Goal: Task Accomplishment & Management: Manage account settings

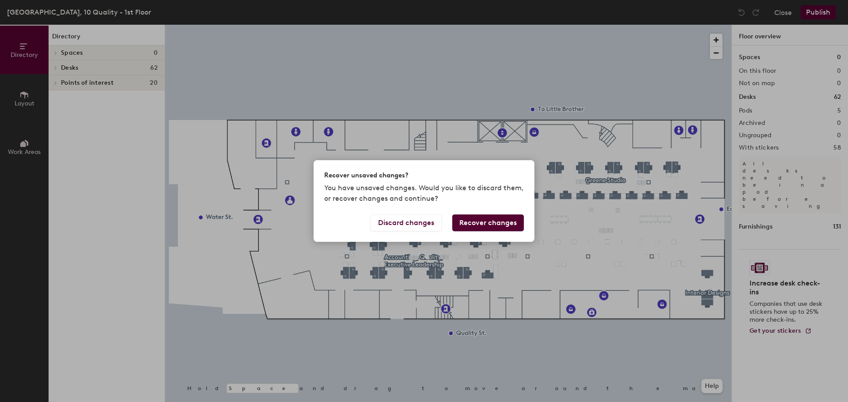
click at [486, 224] on button "Recover changes" at bounding box center [488, 223] width 72 height 17
click at [497, 225] on button "Recover changes" at bounding box center [488, 223] width 72 height 17
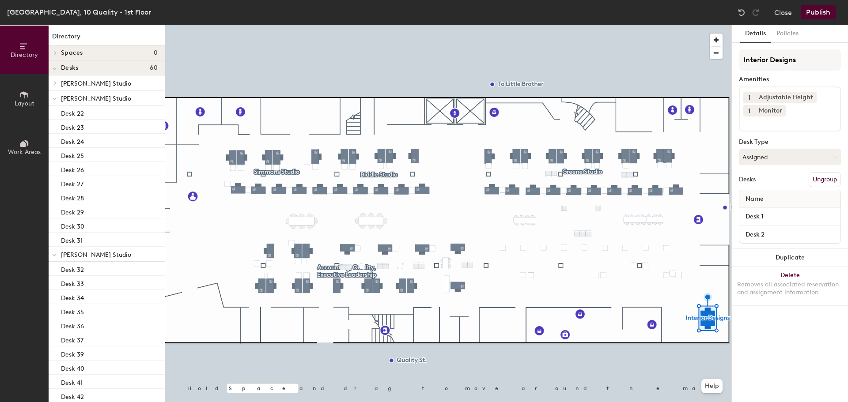
click at [826, 180] on button "Ungroup" at bounding box center [825, 179] width 32 height 15
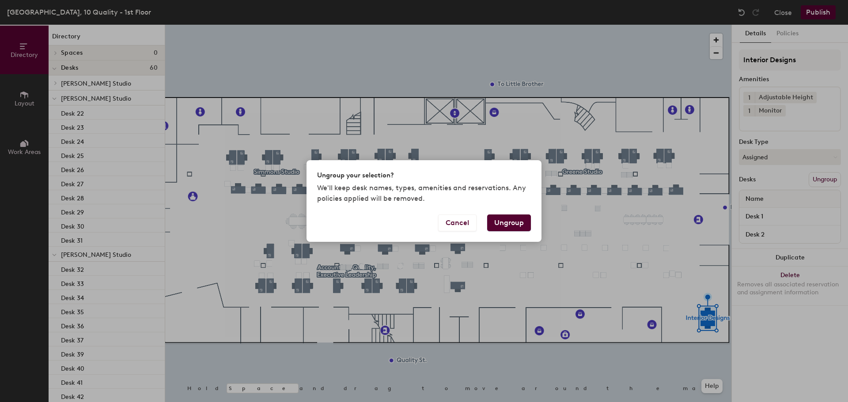
click at [519, 220] on button "Ungroup" at bounding box center [509, 223] width 44 height 17
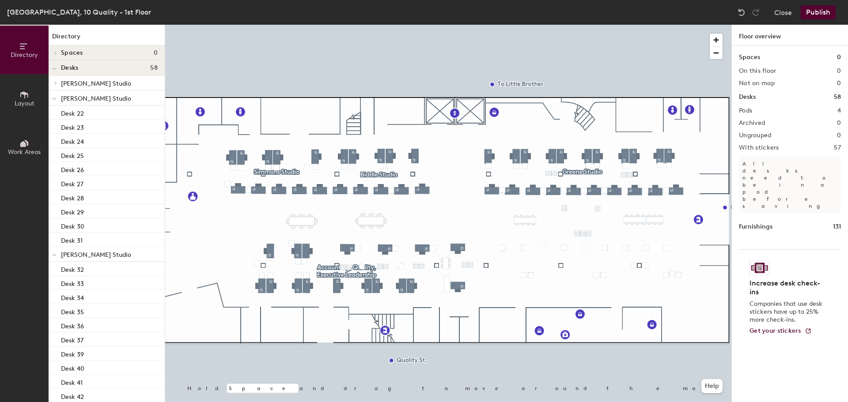
click at [275, 25] on div at bounding box center [448, 25] width 566 height 0
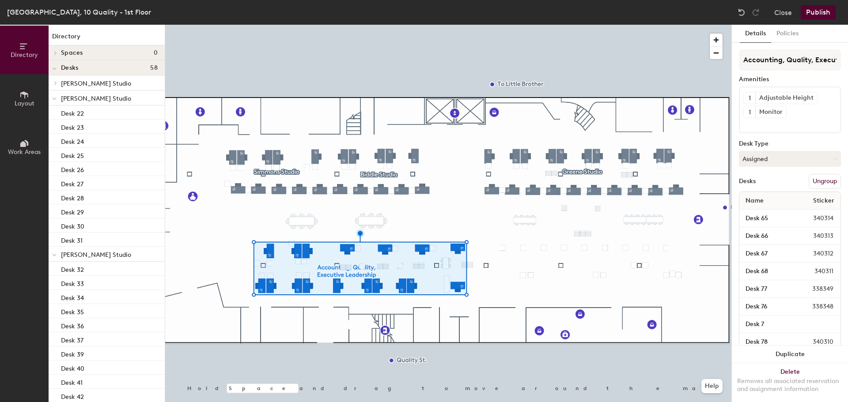
click at [817, 178] on button "Ungroup" at bounding box center [825, 181] width 32 height 15
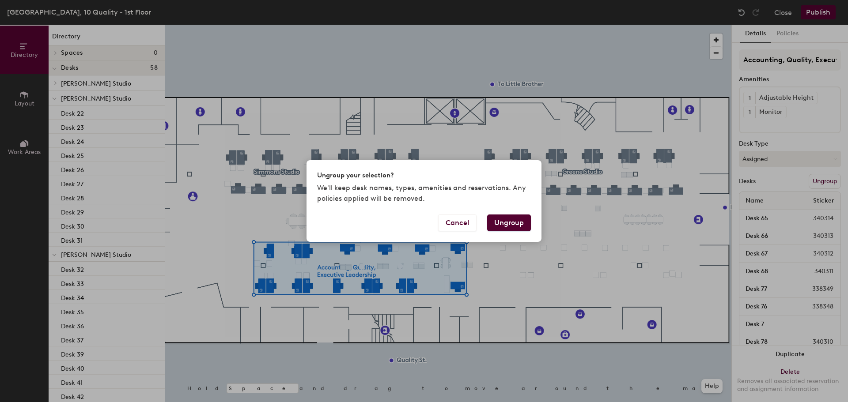
click at [507, 227] on button "Ungroup" at bounding box center [509, 223] width 44 height 17
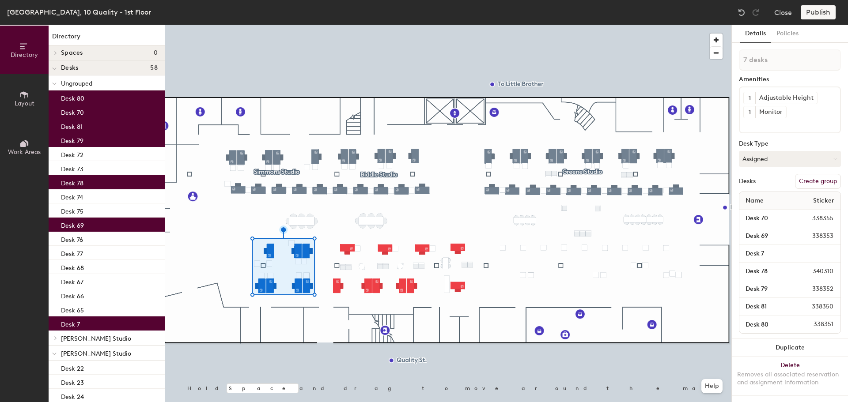
click at [806, 182] on button "Create group" at bounding box center [818, 181] width 46 height 15
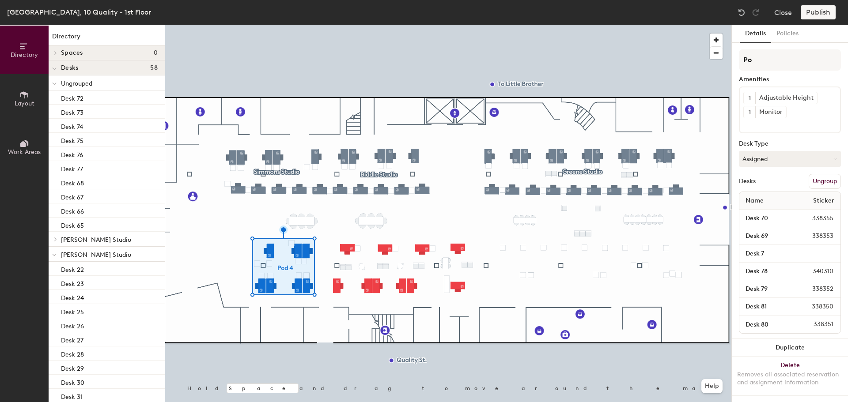
type input "P"
type input "AES"
click at [323, 25] on div at bounding box center [448, 25] width 566 height 0
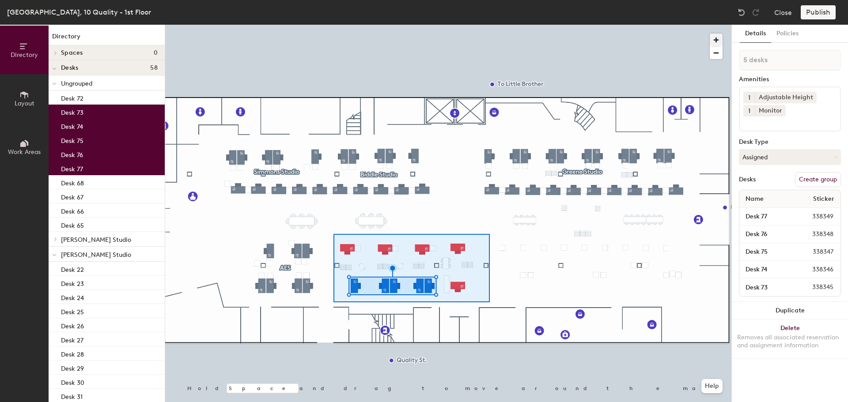
type input "10 desks"
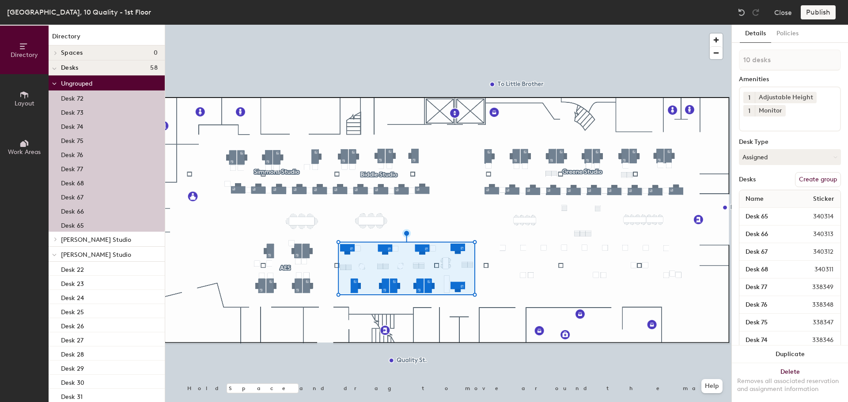
click at [813, 180] on button "Create group" at bounding box center [818, 179] width 46 height 15
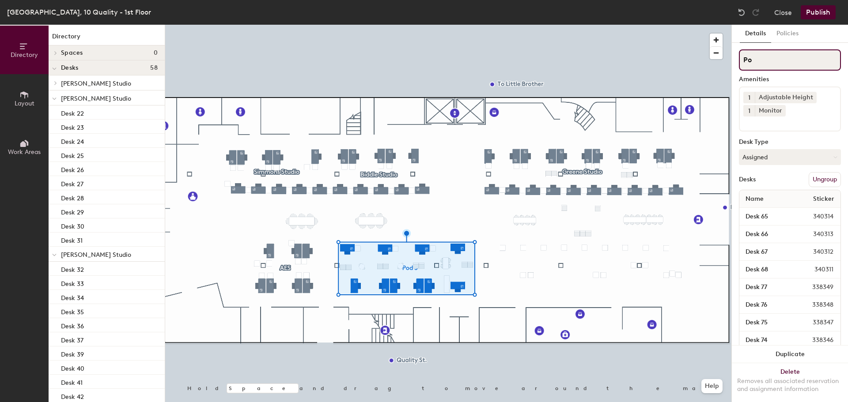
type input "P"
type input "AES Design Exec."
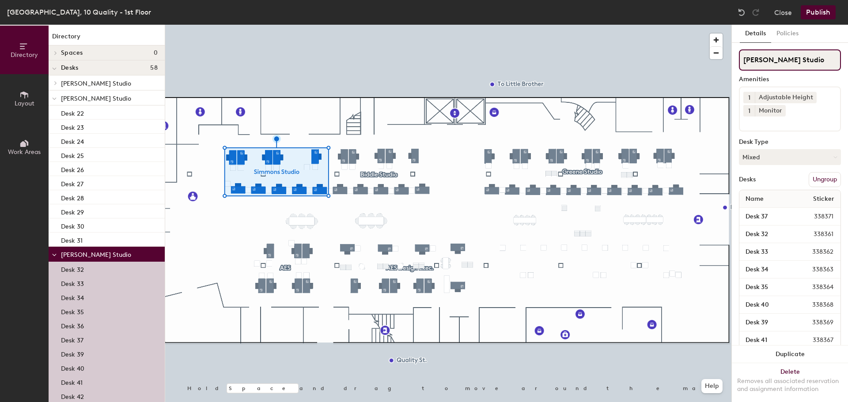
click at [745, 61] on input "Simmons Studio" at bounding box center [790, 59] width 102 height 21
type input "AES Simmons Studio"
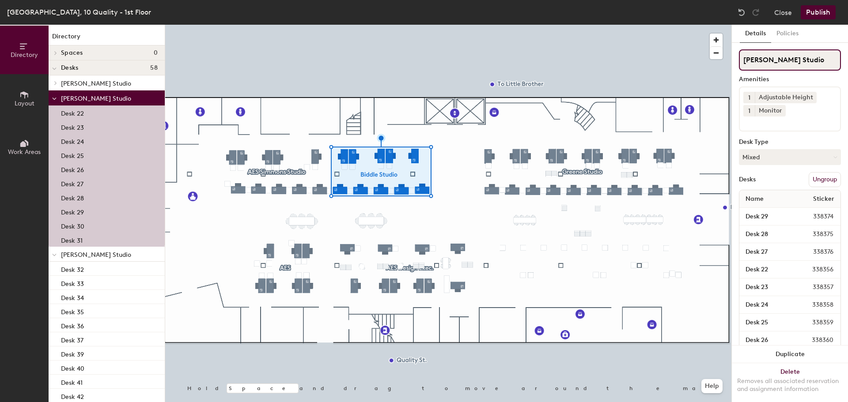
click at [744, 57] on input "Biddle Studio" at bounding box center [790, 59] width 102 height 21
type input "AES Biddle Studio"
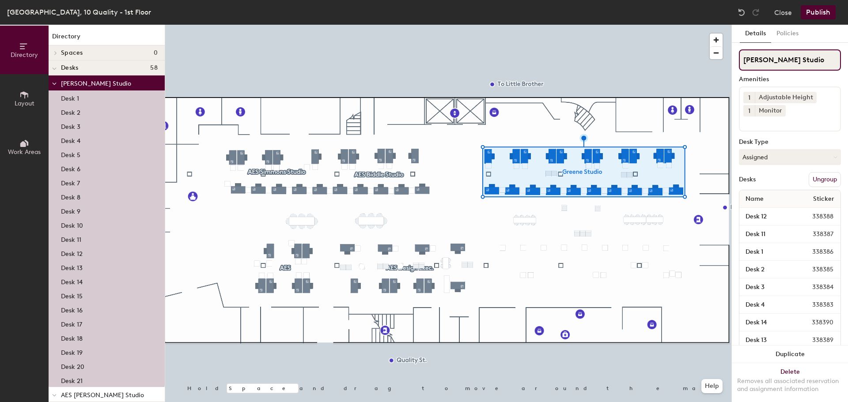
click at [742, 62] on input "Greene Studio" at bounding box center [790, 59] width 102 height 21
type input "AES Greene Studio"
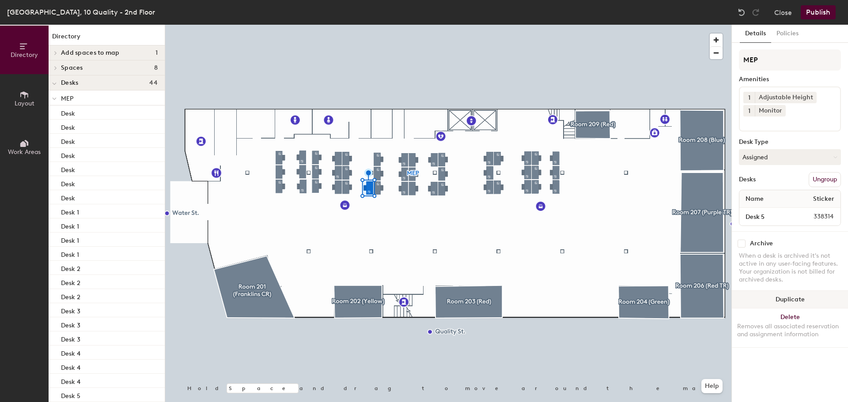
click at [794, 300] on button "Duplicate" at bounding box center [790, 300] width 116 height 18
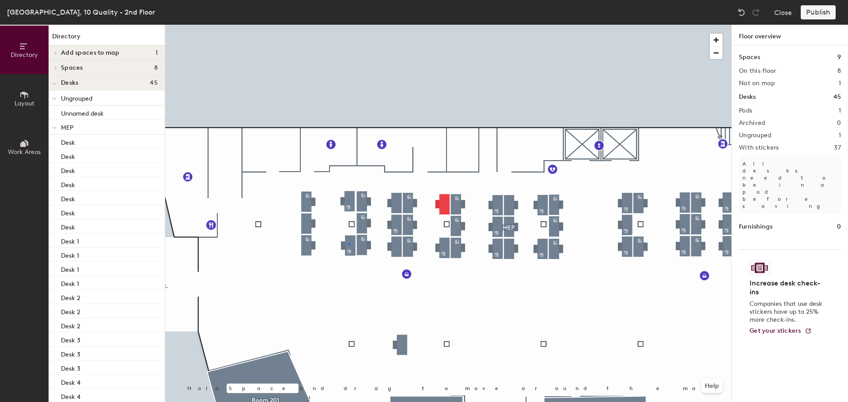
click at [350, 25] on div at bounding box center [448, 25] width 566 height 0
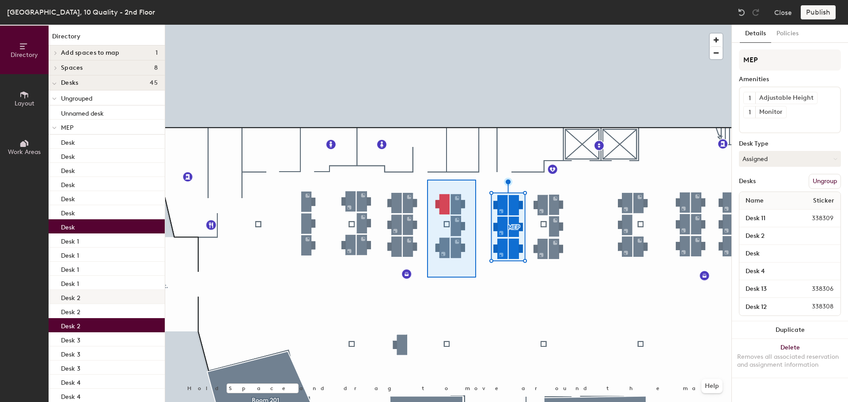
click at [427, 25] on div at bounding box center [448, 25] width 566 height 0
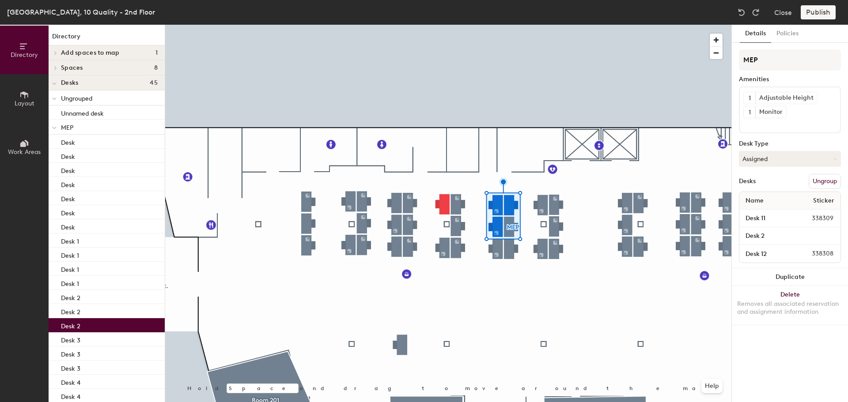
click at [517, 25] on div at bounding box center [448, 25] width 566 height 0
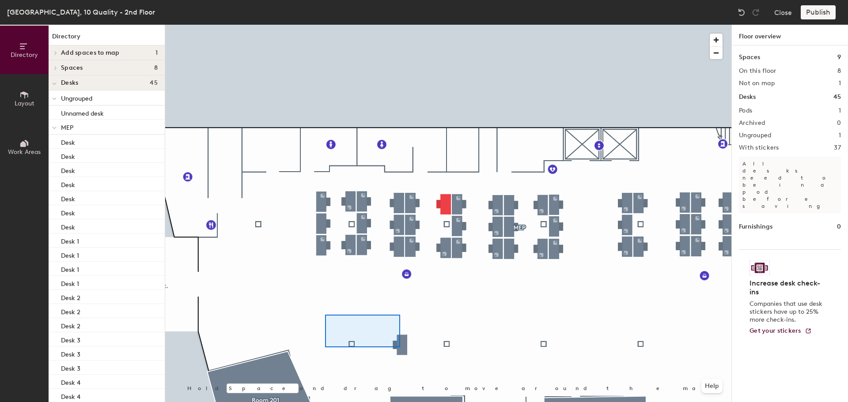
click at [328, 25] on div at bounding box center [448, 25] width 566 height 0
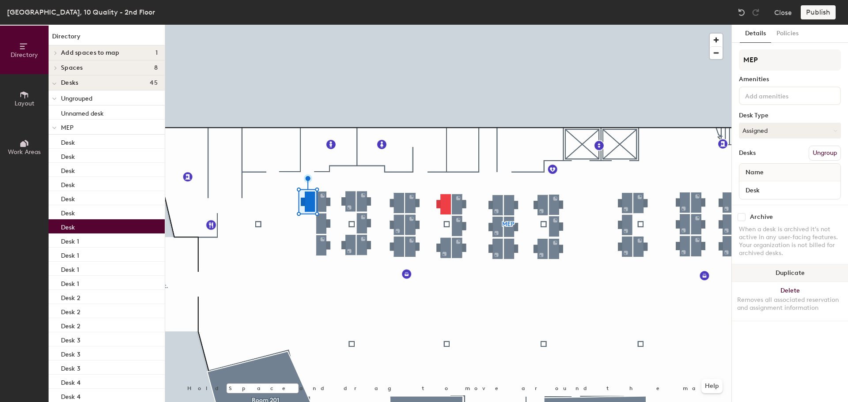
click at [795, 276] on button "Duplicate" at bounding box center [790, 274] width 116 height 18
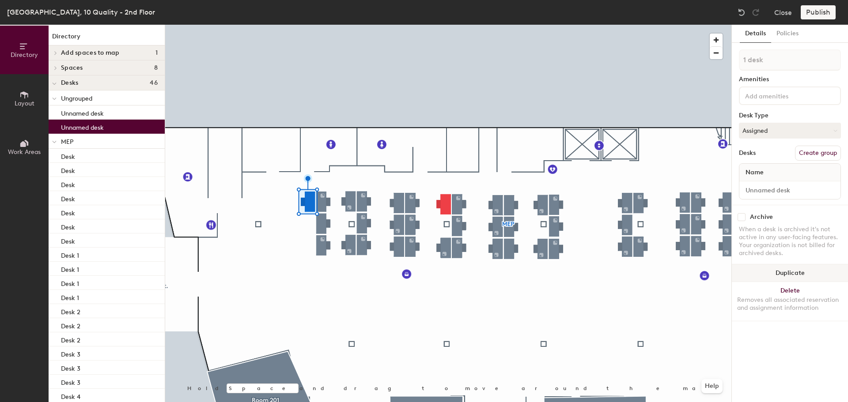
click at [795, 276] on button "Duplicate" at bounding box center [790, 274] width 116 height 18
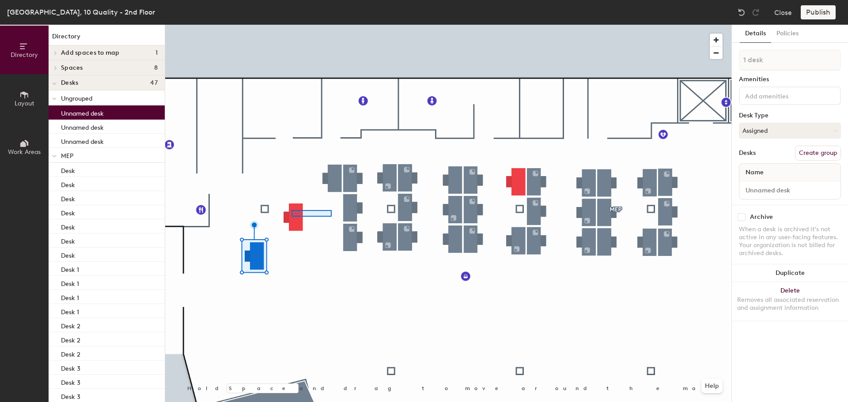
click at [296, 25] on div at bounding box center [448, 25] width 566 height 0
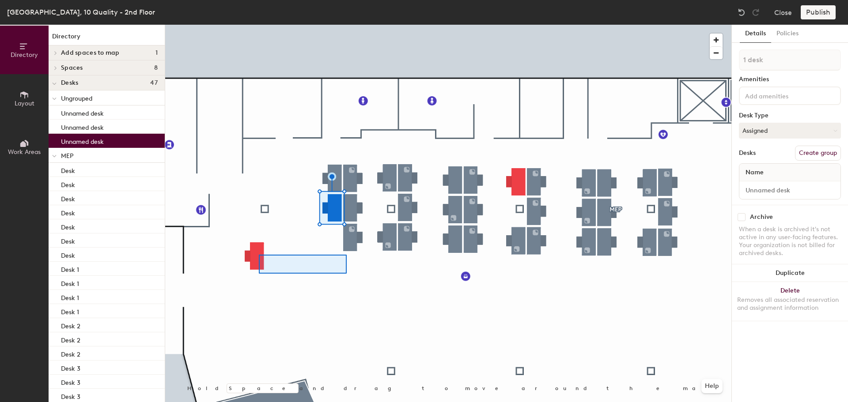
click at [279, 25] on div at bounding box center [448, 25] width 566 height 0
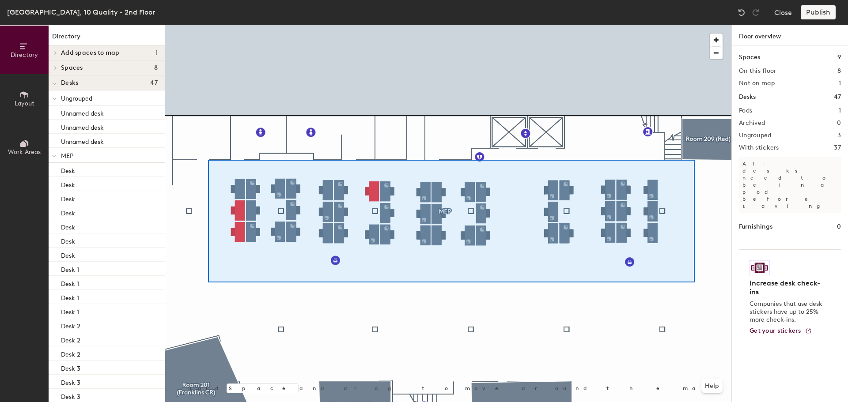
click at [694, 25] on div at bounding box center [448, 25] width 566 height 0
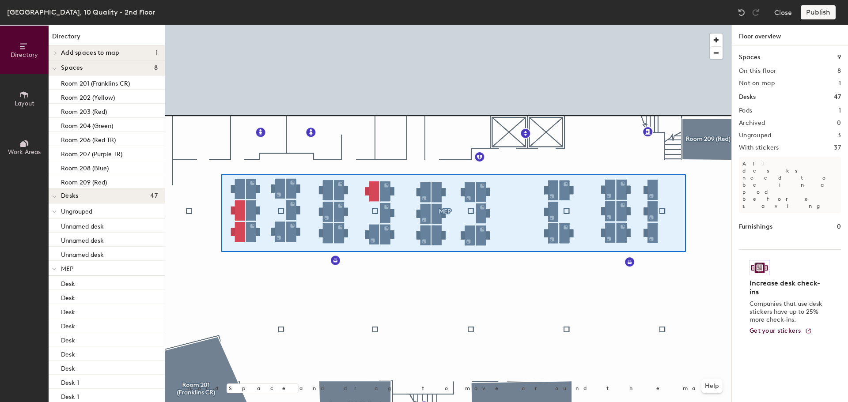
click at [221, 25] on div at bounding box center [448, 25] width 566 height 0
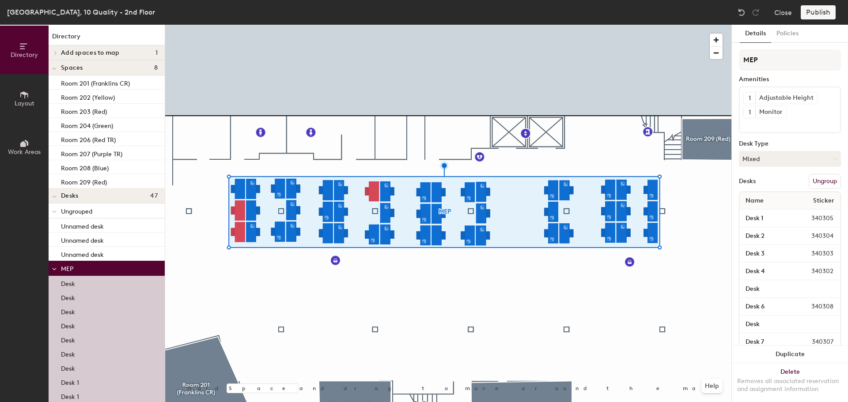
click at [823, 182] on button "Ungroup" at bounding box center [825, 181] width 32 height 15
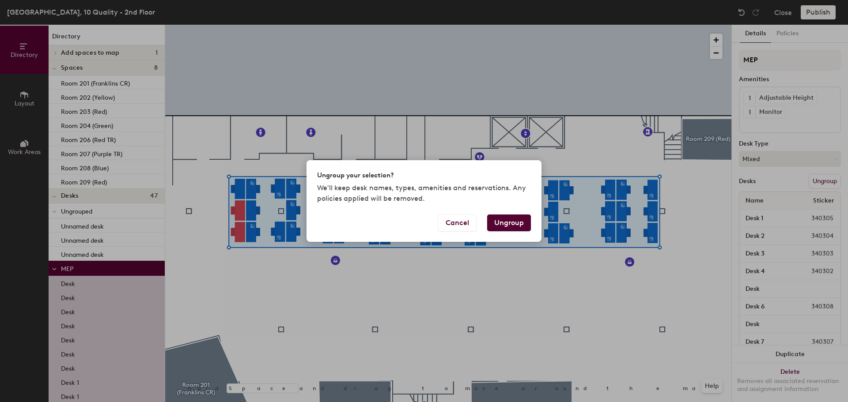
click at [512, 224] on button "Ungroup" at bounding box center [509, 223] width 44 height 17
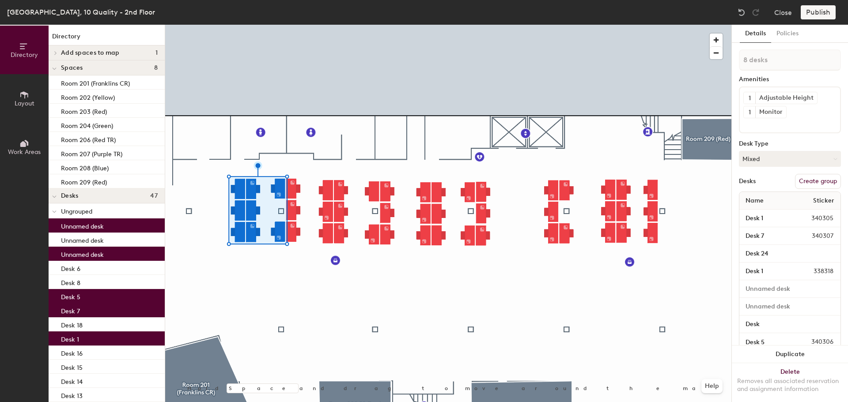
click at [817, 181] on button "Create group" at bounding box center [818, 181] width 46 height 15
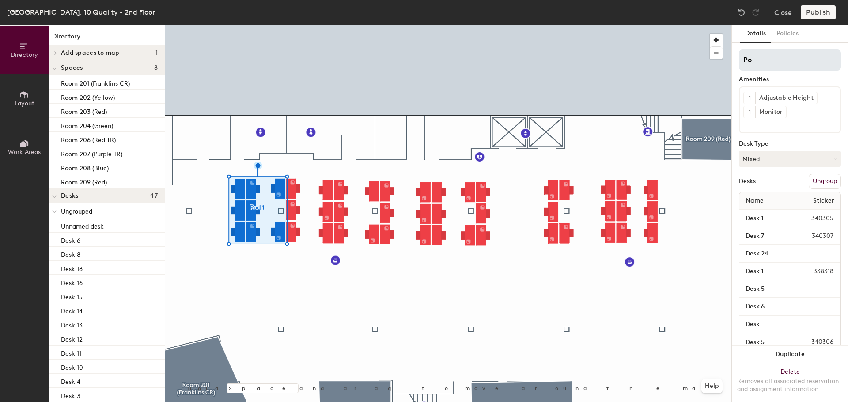
type input "P"
type input "AES BIM"
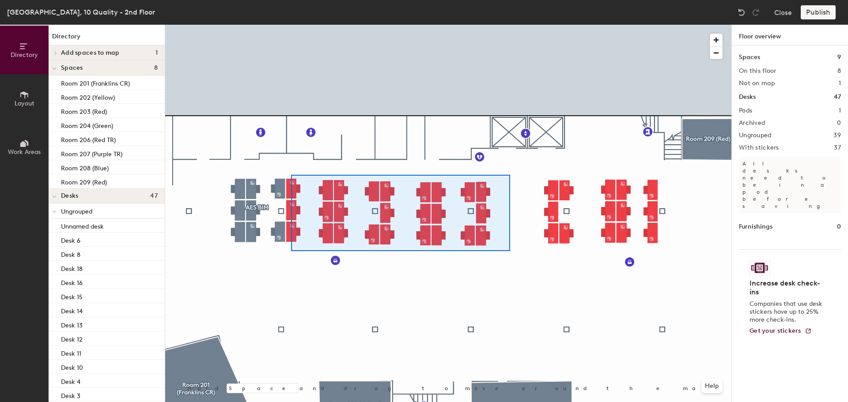
click at [291, 25] on div at bounding box center [448, 25] width 566 height 0
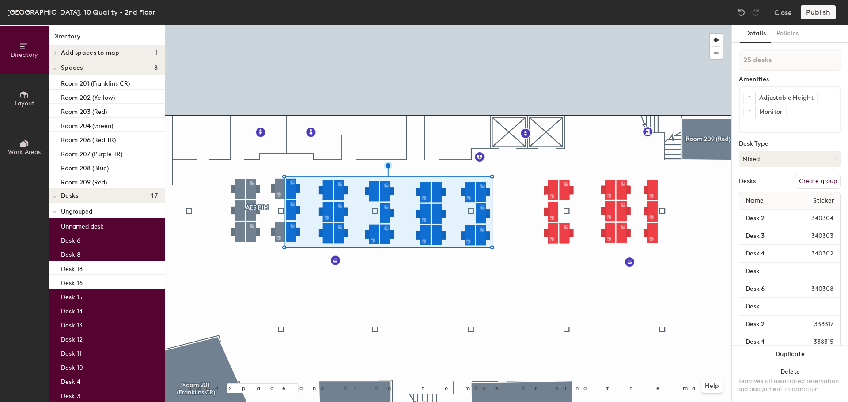
click at [826, 184] on button "Create group" at bounding box center [818, 181] width 46 height 15
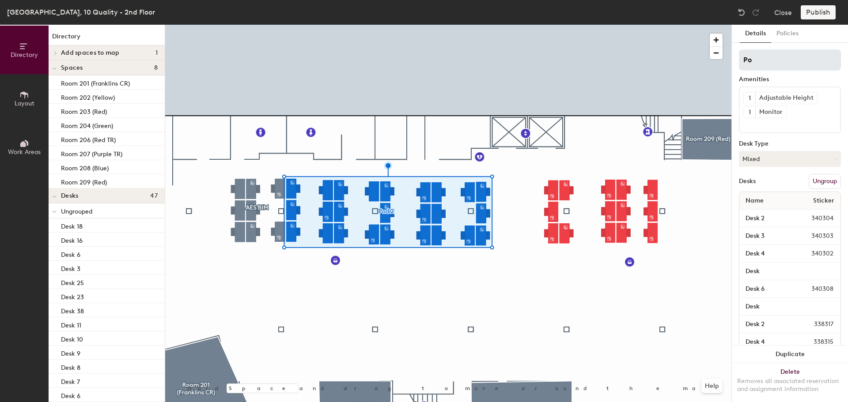
type input "P"
type input "AES Engineering"
click at [819, 181] on button "Ungroup" at bounding box center [825, 181] width 32 height 15
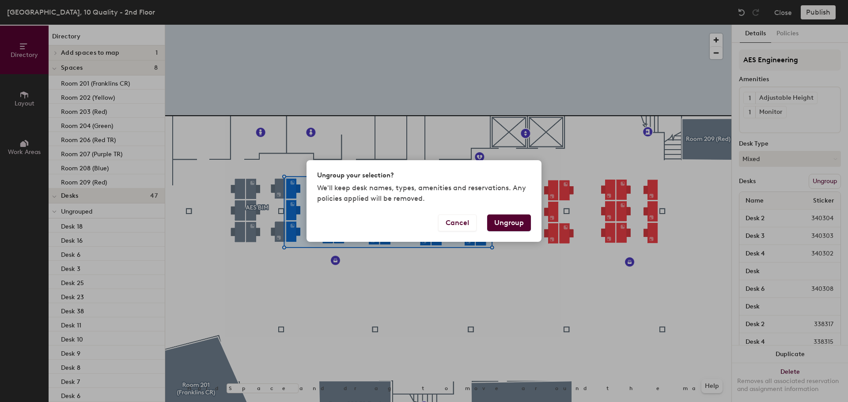
click at [518, 226] on button "Ungroup" at bounding box center [509, 223] width 44 height 17
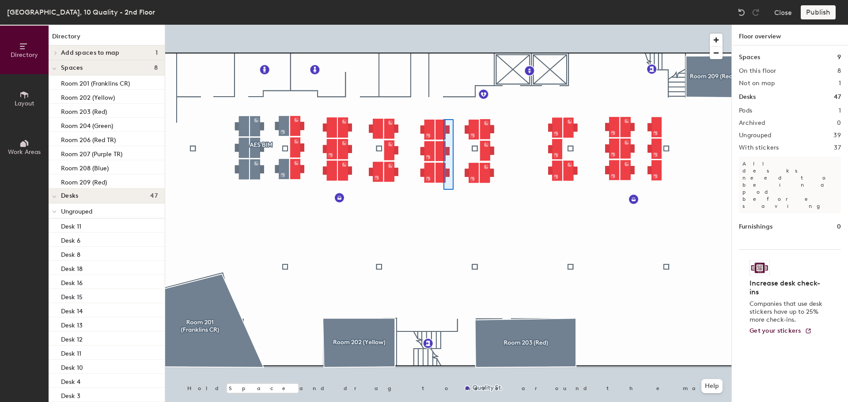
click at [444, 25] on div at bounding box center [448, 25] width 566 height 0
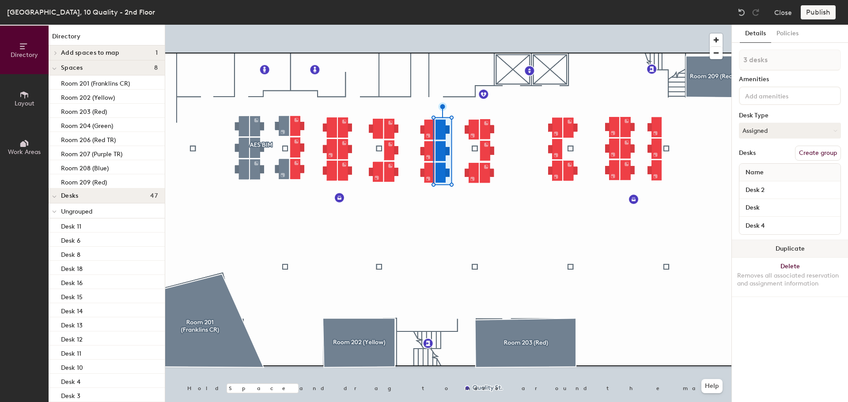
drag, startPoint x: 797, startPoint y: 248, endPoint x: 775, endPoint y: 247, distance: 21.7
click at [797, 247] on button "Duplicate" at bounding box center [790, 249] width 116 height 18
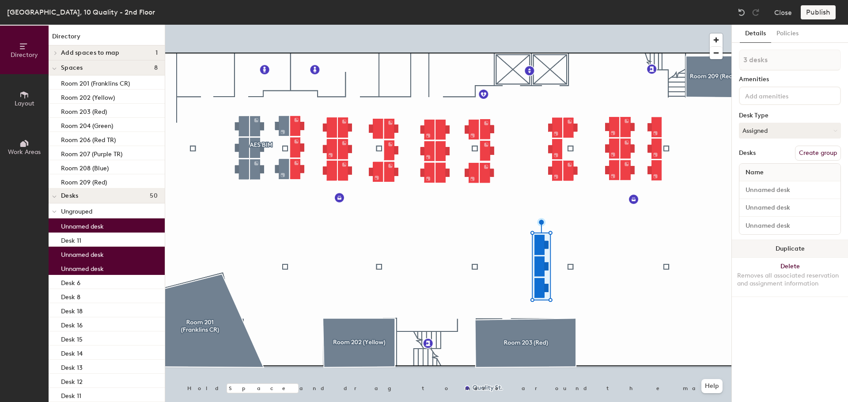
click at [790, 249] on button "Duplicate" at bounding box center [790, 249] width 116 height 18
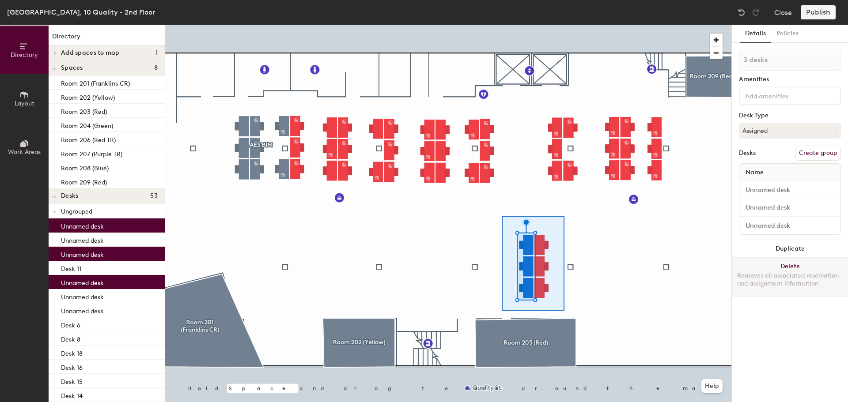
type input "6 desks"
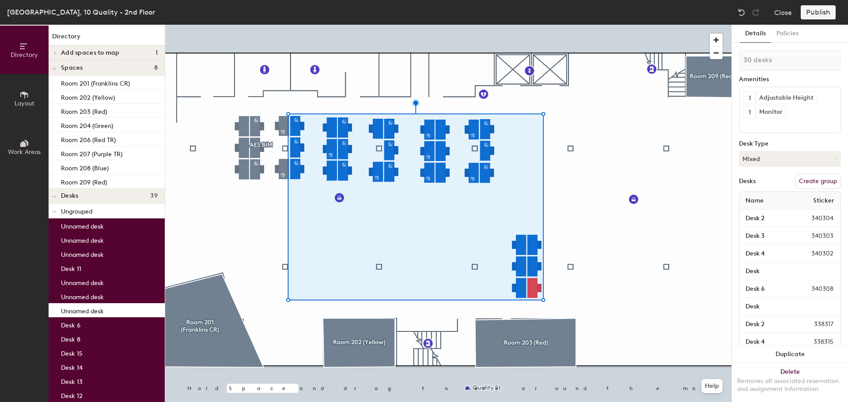
type input "31 desks"
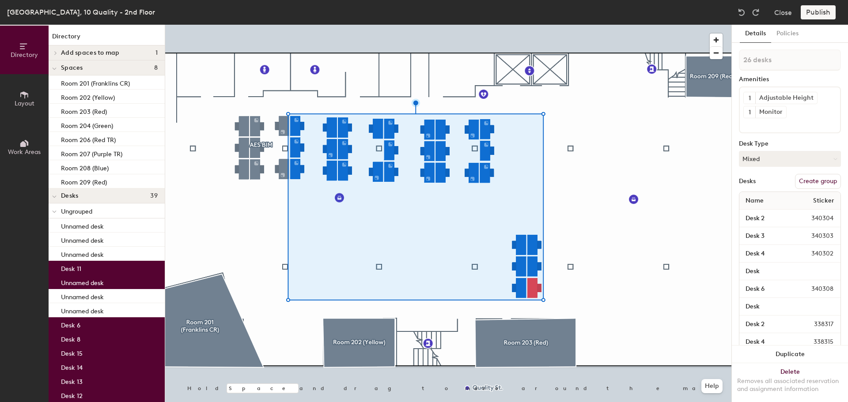
type input "25 desks"
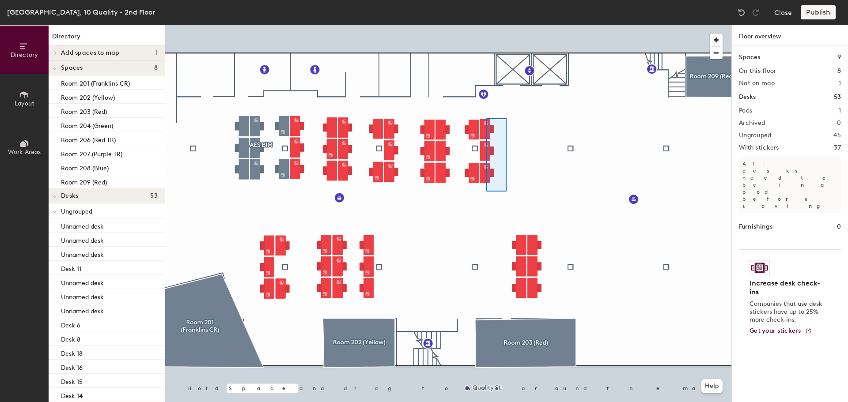
click at [486, 25] on div at bounding box center [448, 25] width 566 height 0
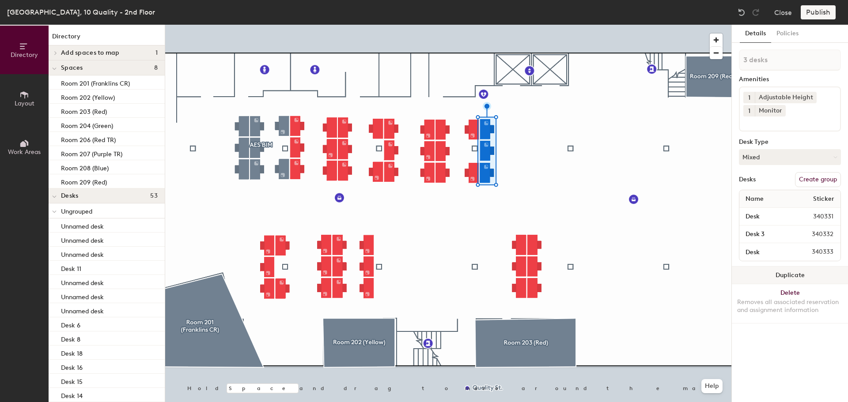
click at [797, 277] on button "Duplicate" at bounding box center [790, 276] width 116 height 18
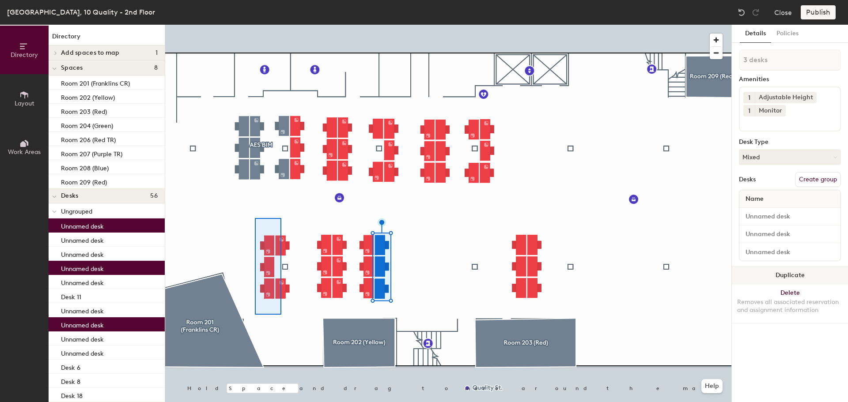
type input "5 desks"
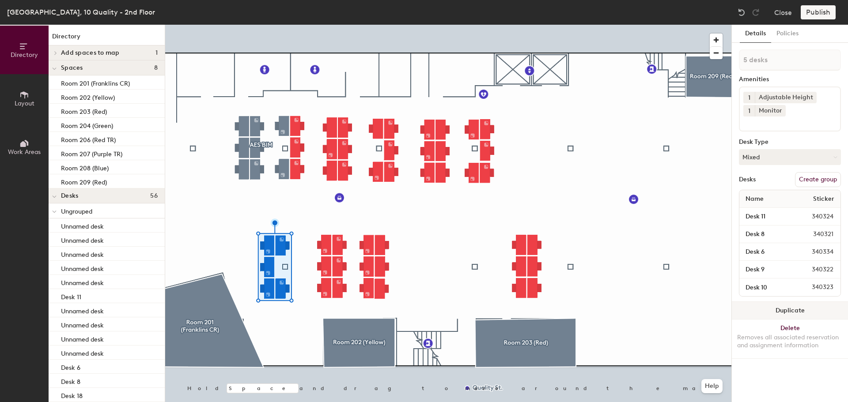
click at [798, 314] on button "Duplicate" at bounding box center [790, 311] width 116 height 18
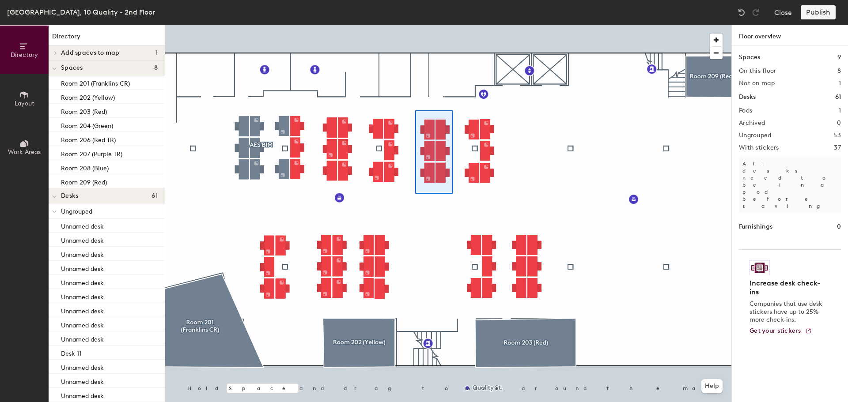
click at [415, 25] on div at bounding box center [448, 25] width 566 height 0
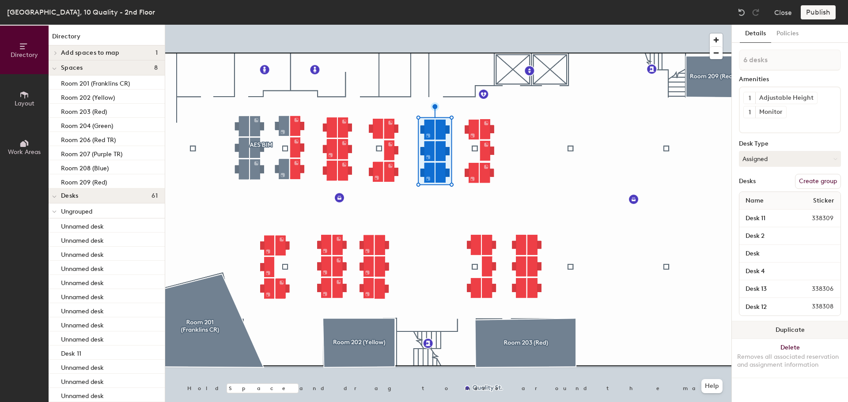
click at [786, 333] on button "Duplicate" at bounding box center [790, 331] width 116 height 18
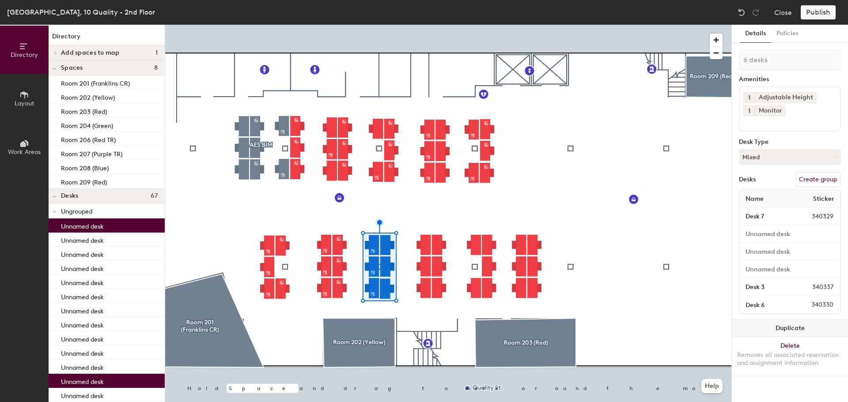
click at [405, 25] on div at bounding box center [448, 25] width 566 height 0
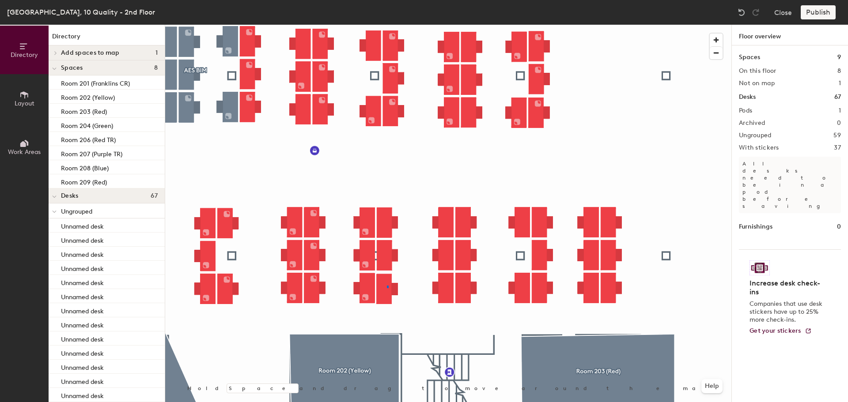
click at [387, 25] on div at bounding box center [448, 25] width 566 height 0
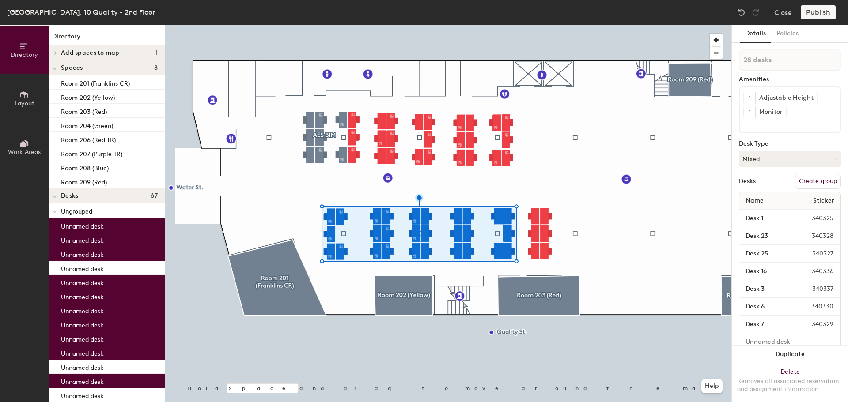
click at [818, 182] on button "Create group" at bounding box center [818, 181] width 46 height 15
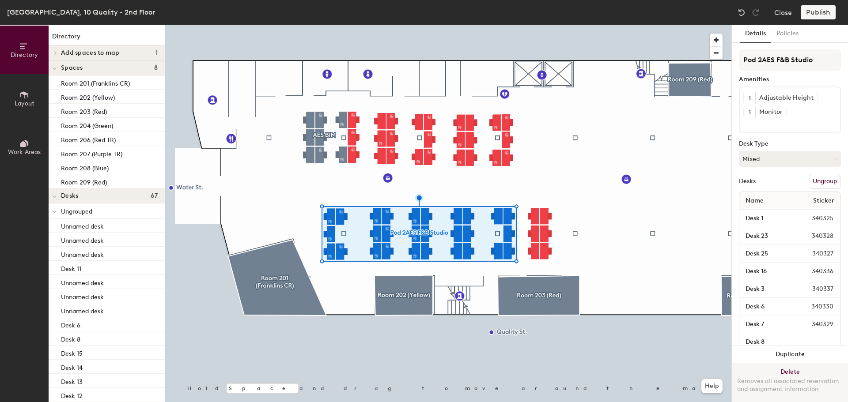
type input "Pod 2AES F&B Studio"
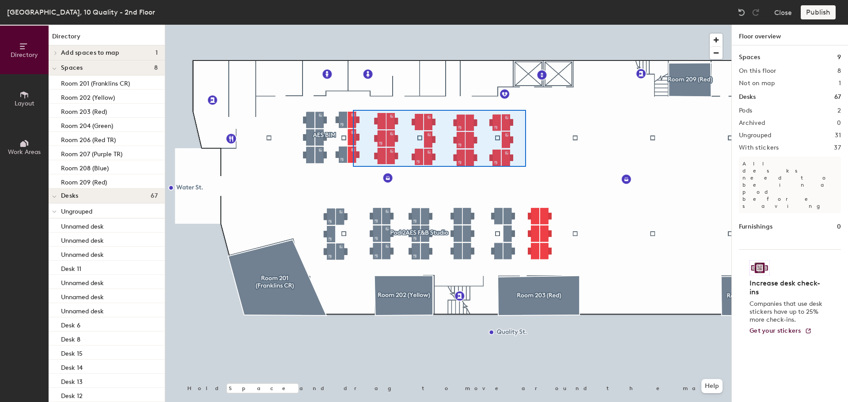
click at [353, 25] on div at bounding box center [448, 25] width 566 height 0
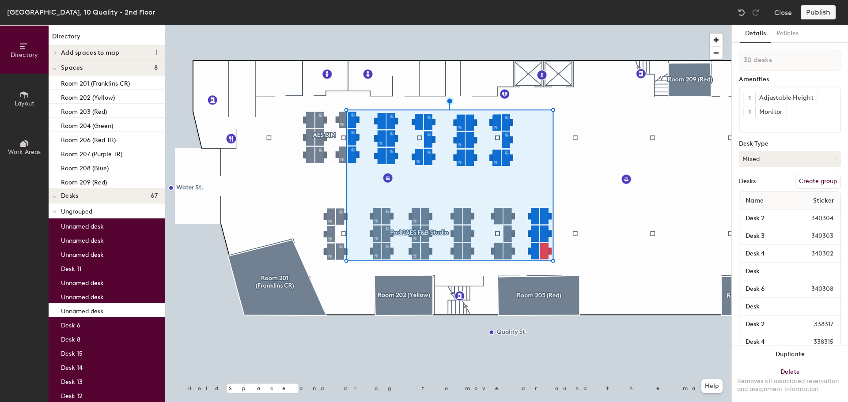
type input "31 desks"
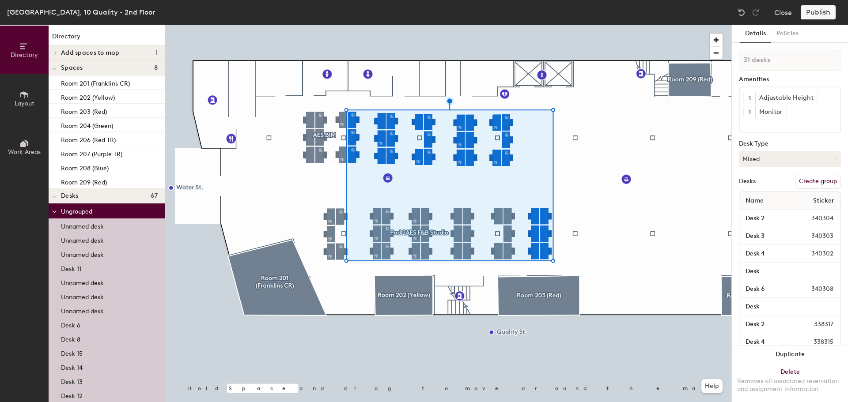
click at [814, 181] on button "Create group" at bounding box center [818, 181] width 46 height 15
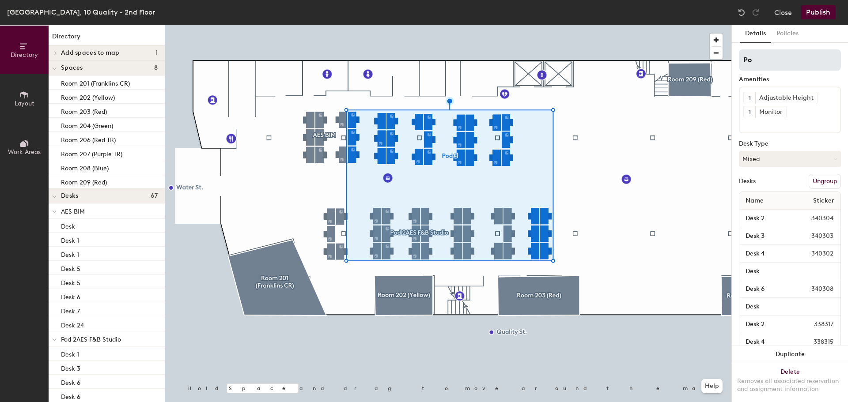
type input "P"
type input "AES Engineering"
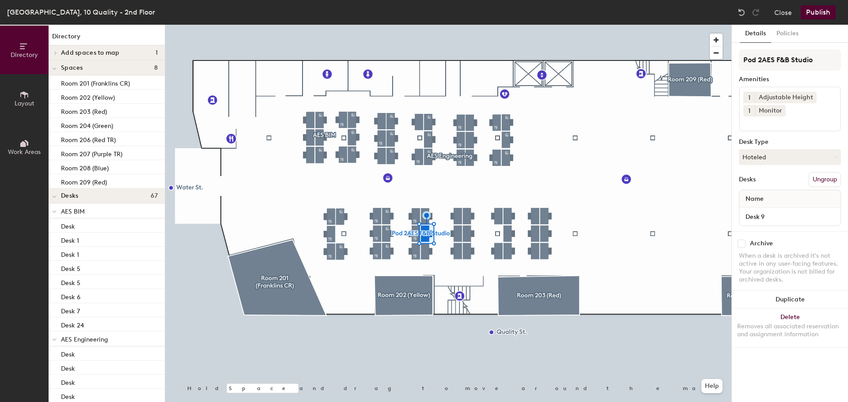
click at [425, 25] on div at bounding box center [448, 25] width 566 height 0
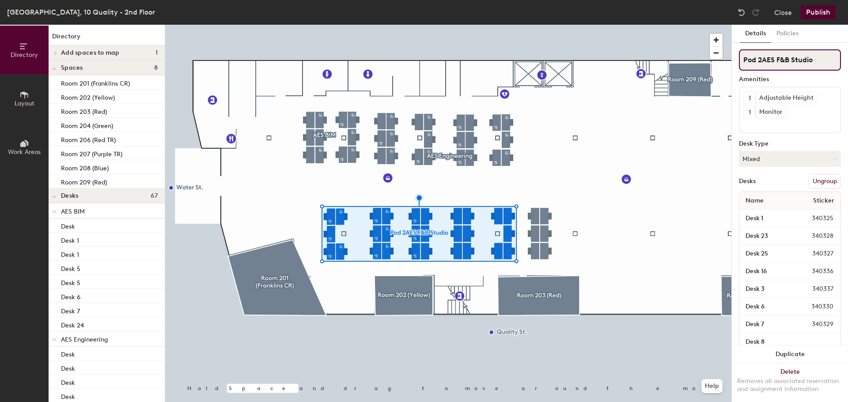
click at [728, 59] on div "Directory Layout Work Areas Directory Add spaces to map 1 Room 238 (Orange) Spa…" at bounding box center [424, 214] width 848 height 378
type input "AES F&B Studio"
drag, startPoint x: 761, startPoint y: 58, endPoint x: 732, endPoint y: 59, distance: 28.7
click at [645, 25] on div at bounding box center [448, 25] width 566 height 0
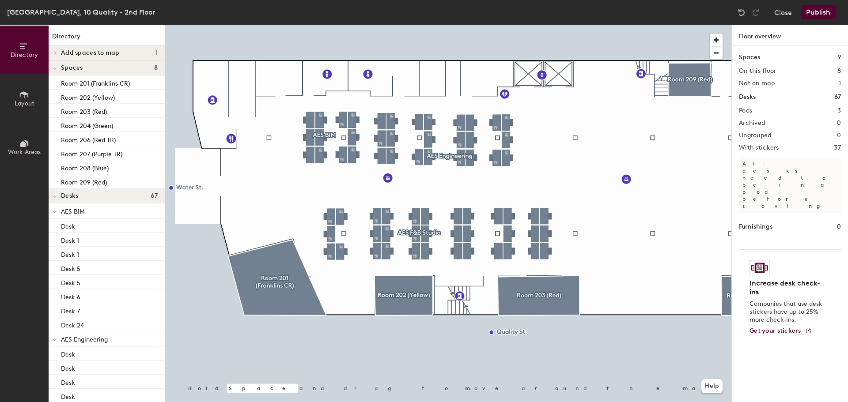
click at [819, 12] on button "Publish" at bounding box center [818, 12] width 35 height 14
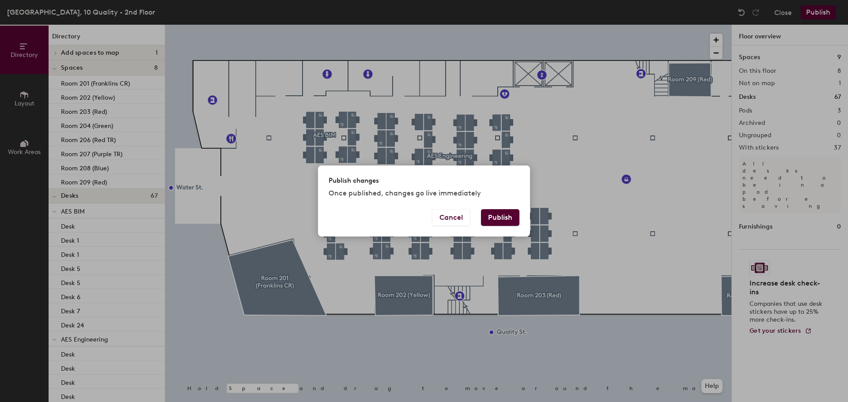
click at [503, 220] on button "Publish" at bounding box center [500, 217] width 38 height 17
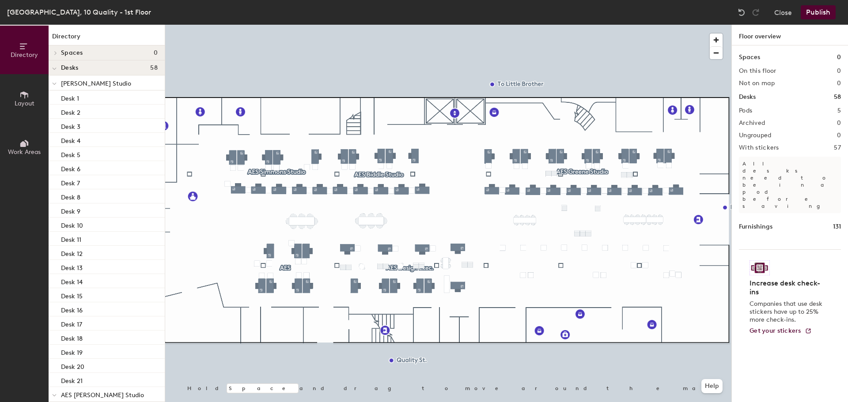
click at [821, 10] on button "Publish" at bounding box center [818, 12] width 35 height 14
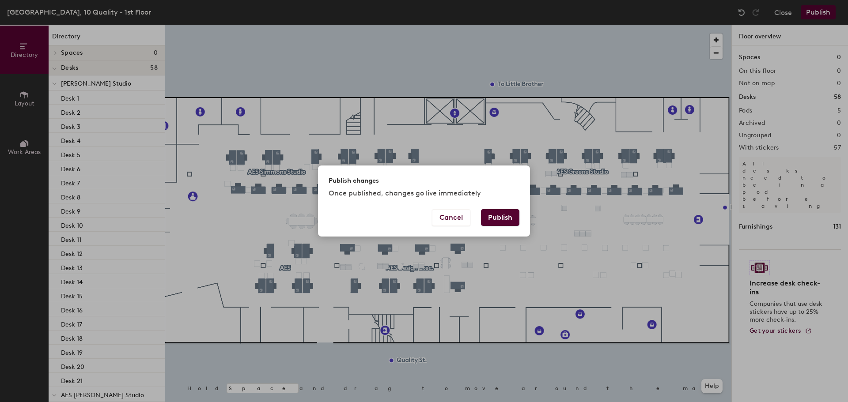
click at [501, 216] on button "Publish" at bounding box center [500, 217] width 38 height 17
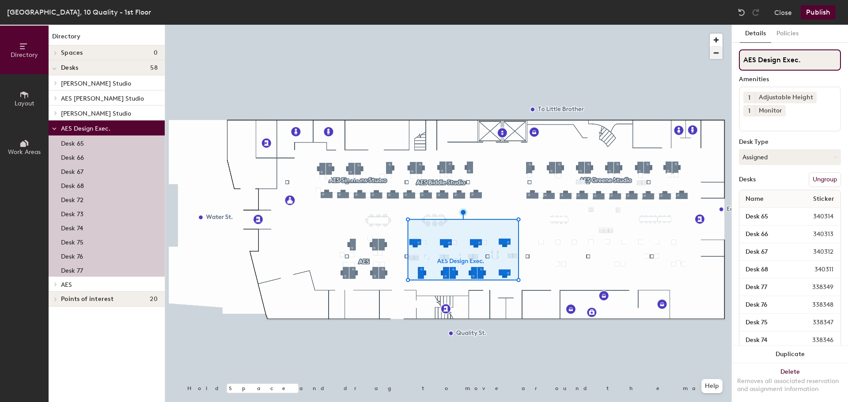
click at [677, 57] on div "Directory Layout Work Areas Directory Spaces 0 Desks 58 AES [PERSON_NAME] Studi…" at bounding box center [424, 214] width 848 height 378
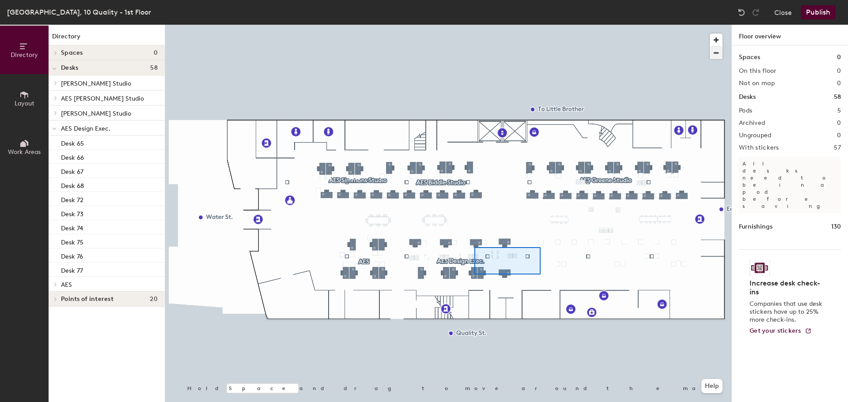
drag, startPoint x: 805, startPoint y: 60, endPoint x: 716, endPoint y: 57, distance: 89.7
click at [469, 25] on div at bounding box center [448, 25] width 566 height 0
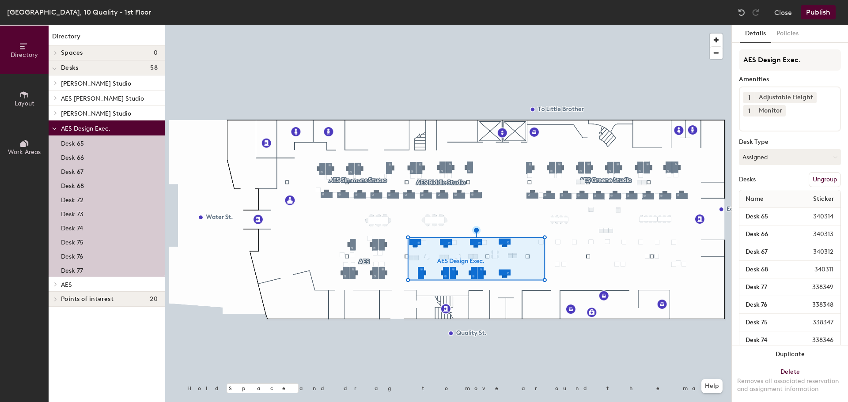
click at [827, 178] on button "Ungroup" at bounding box center [825, 179] width 32 height 15
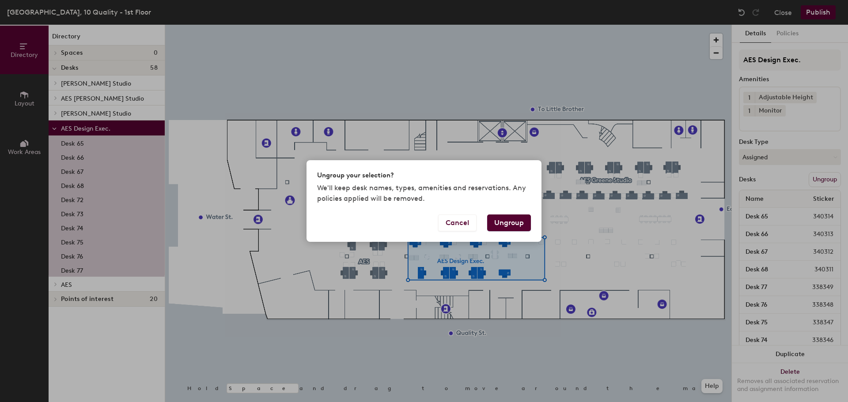
click at [510, 225] on button "Ungroup" at bounding box center [509, 223] width 44 height 17
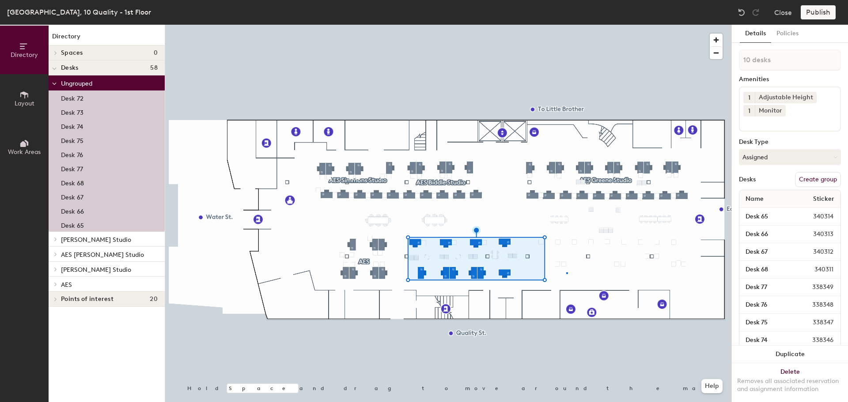
click at [566, 25] on div at bounding box center [448, 25] width 566 height 0
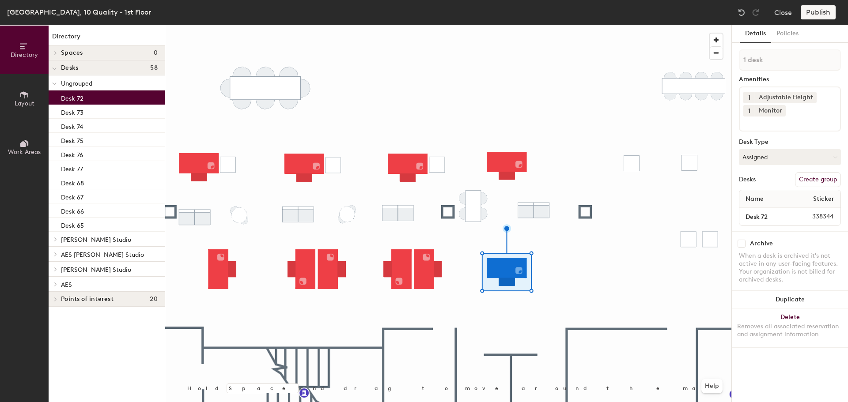
click at [23, 151] on span "Work Areas" at bounding box center [24, 152] width 33 height 8
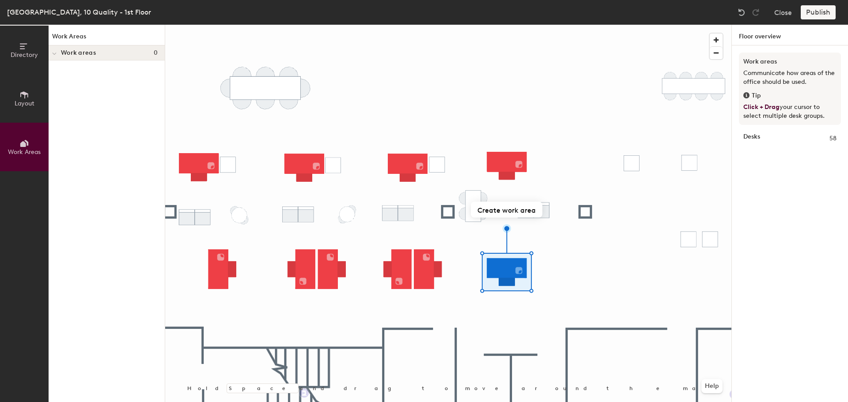
click at [22, 145] on icon at bounding box center [23, 144] width 6 height 6
click at [21, 96] on icon at bounding box center [24, 95] width 10 height 10
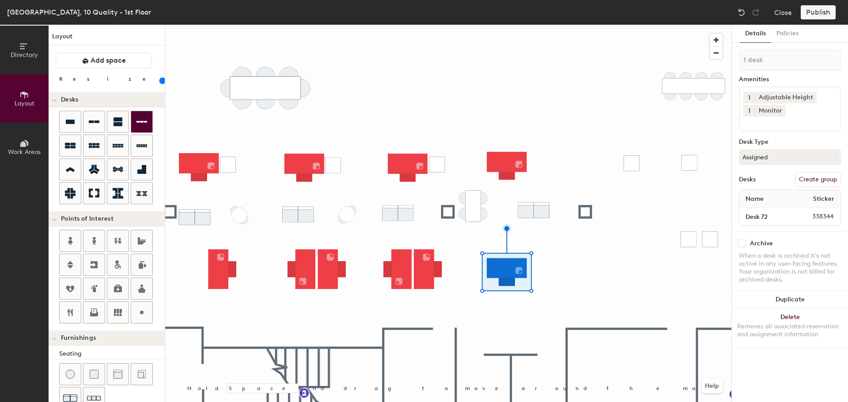
click at [618, 258] on div "Directory Layout Work Areas Layout Add space Resize Desks Points of Interest Fu…" at bounding box center [424, 214] width 848 height 378
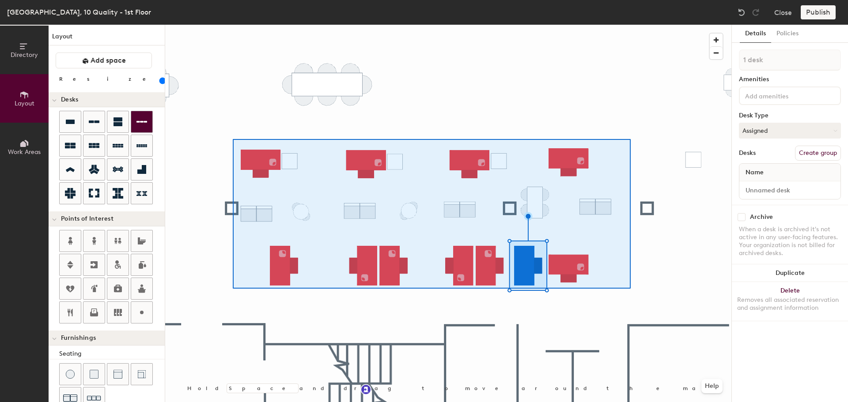
drag, startPoint x: 69, startPoint y: 119, endPoint x: 134, endPoint y: 129, distance: 66.2
click at [233, 25] on div at bounding box center [448, 25] width 566 height 0
type input "11 desks"
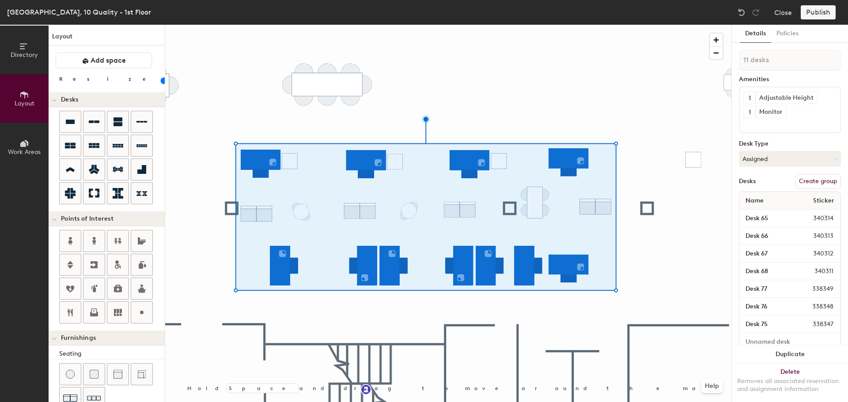
click at [807, 180] on button "Create group" at bounding box center [818, 181] width 46 height 15
type input "20"
click at [686, 45] on div "Directory Layout Work Areas Layout Add space Resize Desks Points of Interest Fu…" at bounding box center [424, 214] width 848 height 378
type input "A"
type input "20"
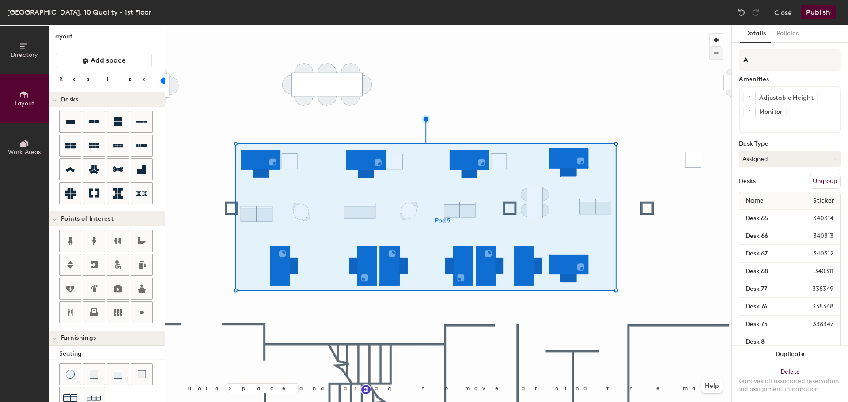
type input "AE"
type input "20"
type input "AES"
type input "20"
type input "AES"
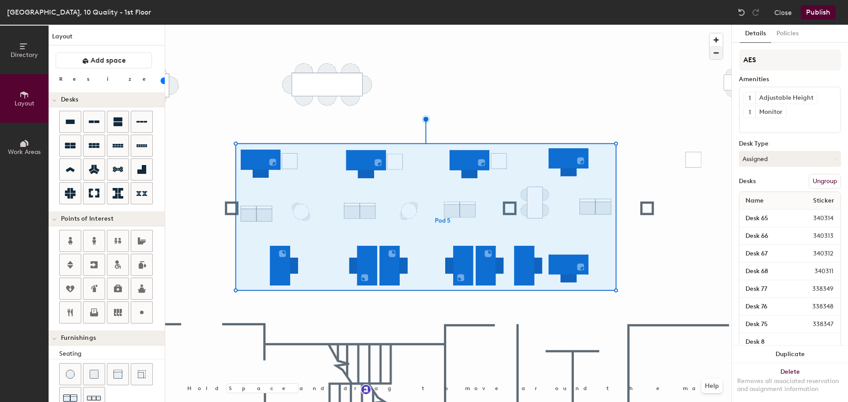
type input "20"
type input "AES D"
type input "20"
type input "AES De"
type input "20"
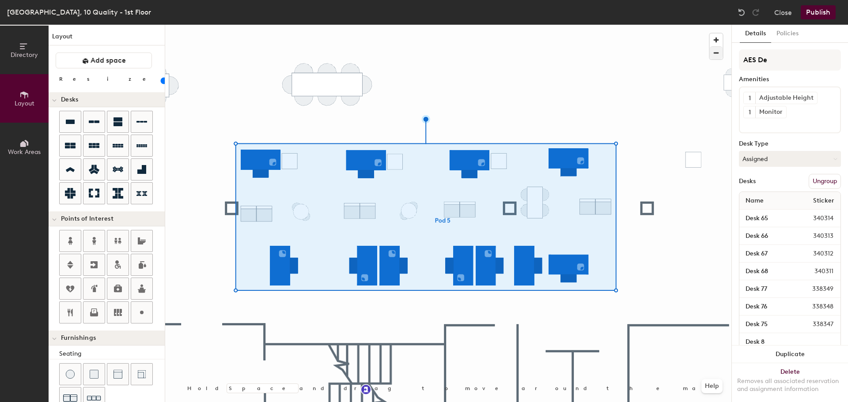
type input "AES Des"
type input "20"
type input "AES Desg"
type input "20"
type input "AES Des"
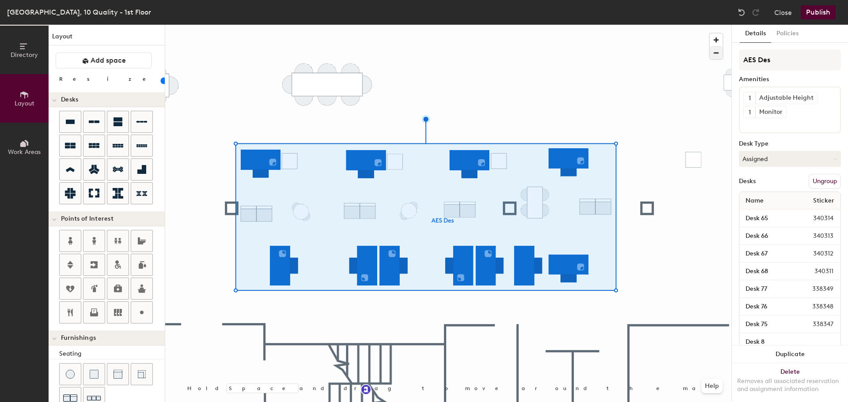
type input "20"
type input "AES Desi"
type input "20"
type input "AES Desig"
type input "20"
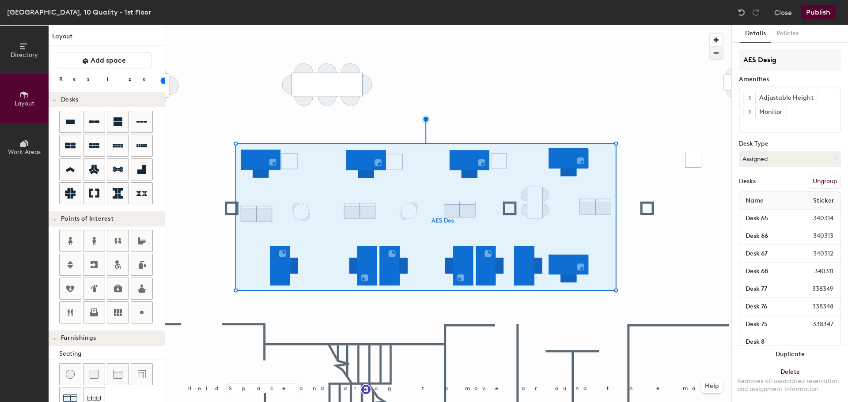
type input "AES Design"
type input "20"
type input "AES Design"
type input "20"
type input "AES Design G"
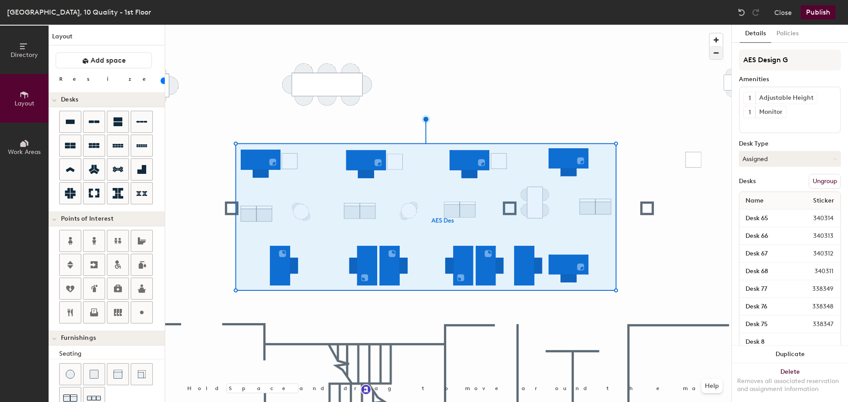
type input "20"
type input "AES Design Gr"
type input "20"
type input "AES Design Grou"
type input "20"
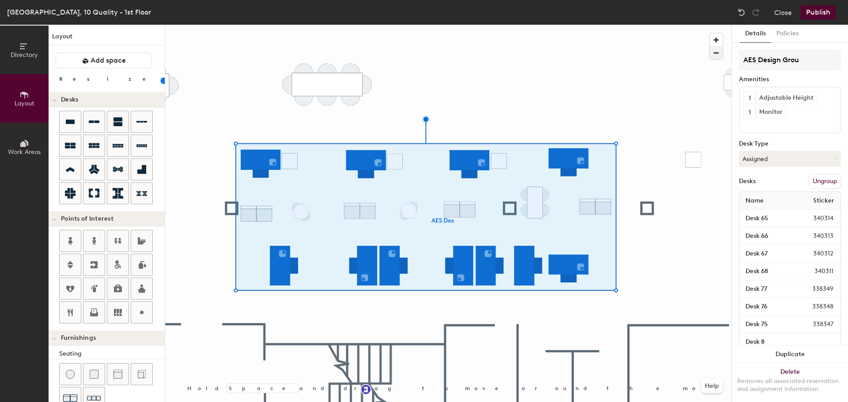
type input "AES Design Group"
type input "20"
type input "AES Design Grou"
type input "20"
type input "AES Design Gr"
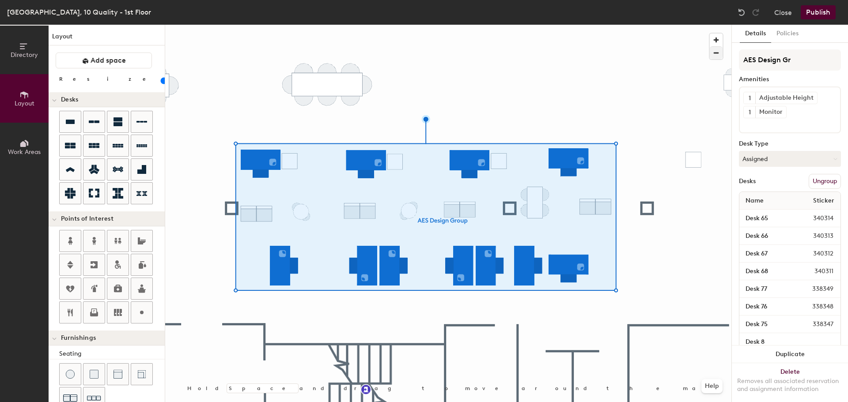
type input "20"
type input "AES Design"
type input "20"
type input "AES Design E"
type input "20"
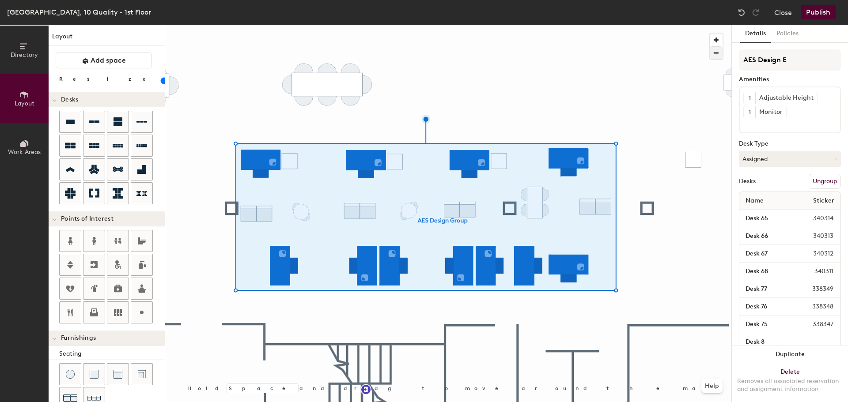
type input "AES Design Ex"
type input "20"
type input "AES Design Exe"
type input "20"
type input "AES Design Exec"
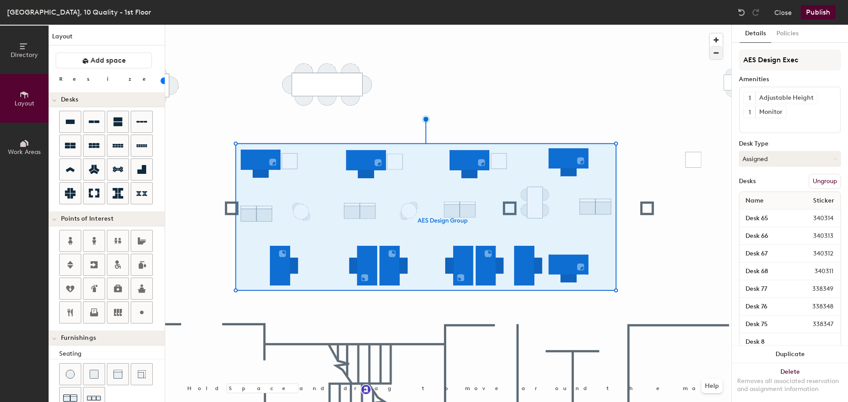
type input "20"
type input "AES Design Exec."
type input "20"
type input "AES Design Exec."
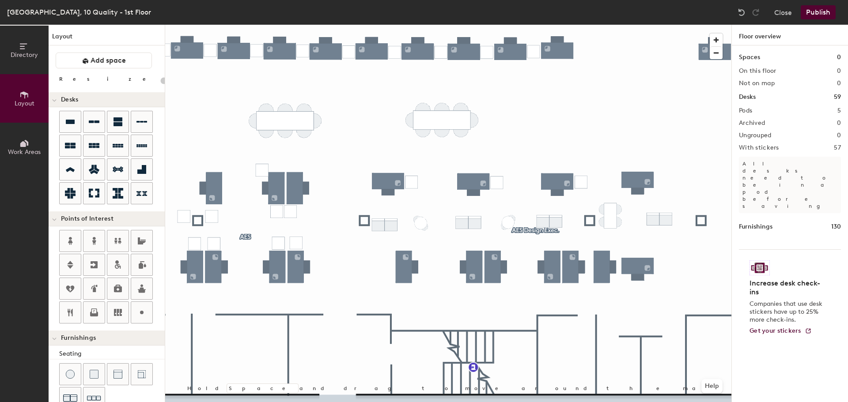
click at [823, 11] on button "Publish" at bounding box center [818, 12] width 35 height 14
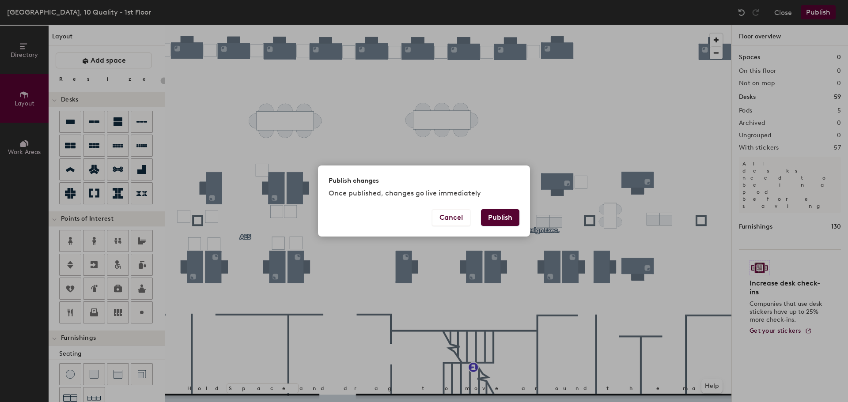
click at [503, 216] on button "Publish" at bounding box center [500, 217] width 38 height 17
type input "20"
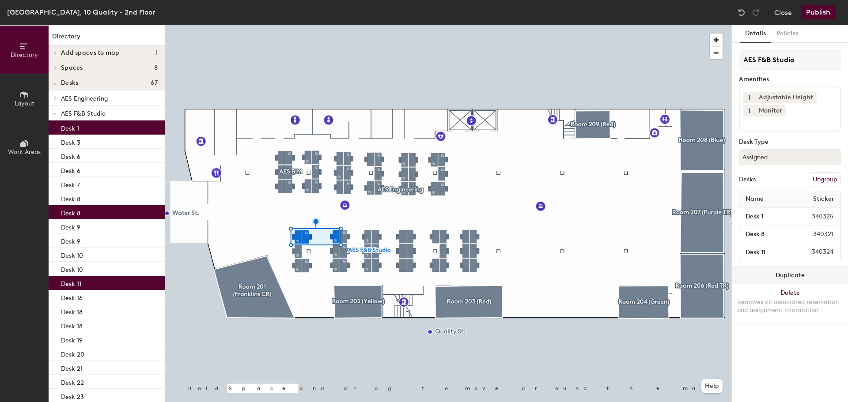
click at [784, 275] on button "Duplicate" at bounding box center [790, 276] width 116 height 18
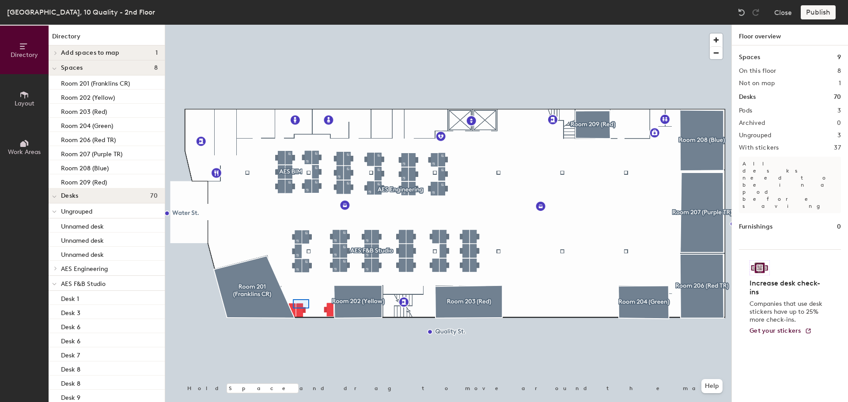
click at [293, 25] on div at bounding box center [448, 25] width 566 height 0
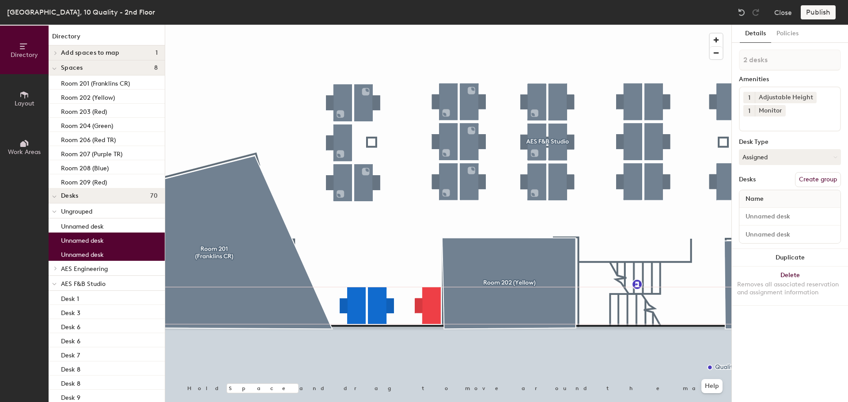
type input "1 desk"
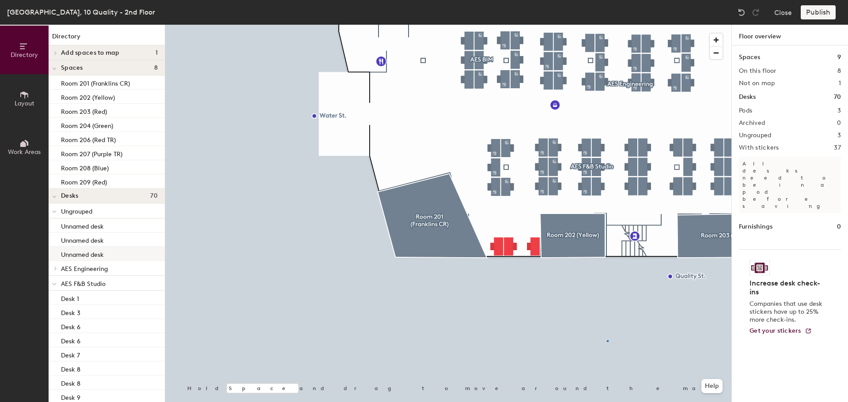
click at [607, 25] on div at bounding box center [448, 25] width 566 height 0
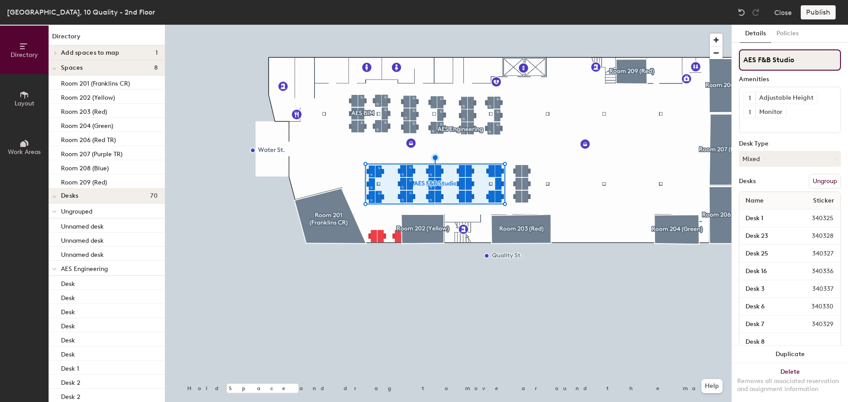
click at [674, 59] on div "Directory Layout Work Areas Directory Add spaces to map 1 Room 238 (Orange) Spa…" at bounding box center [424, 214] width 848 height 378
click at [822, 182] on button "Ungroup" at bounding box center [825, 181] width 32 height 15
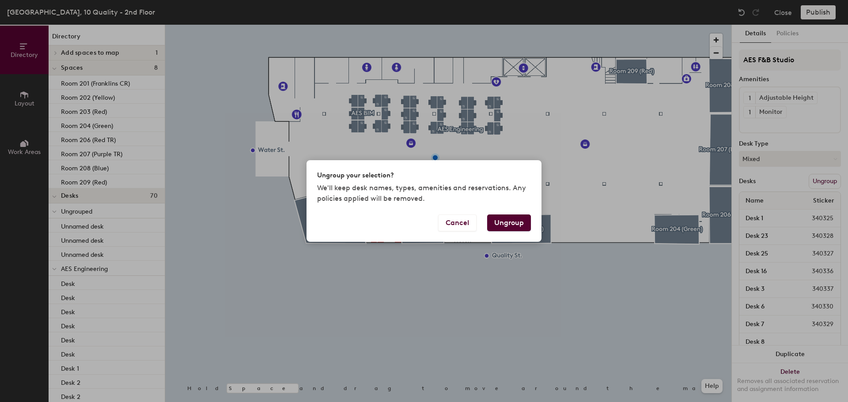
click at [515, 223] on button "Ungroup" at bounding box center [509, 223] width 44 height 17
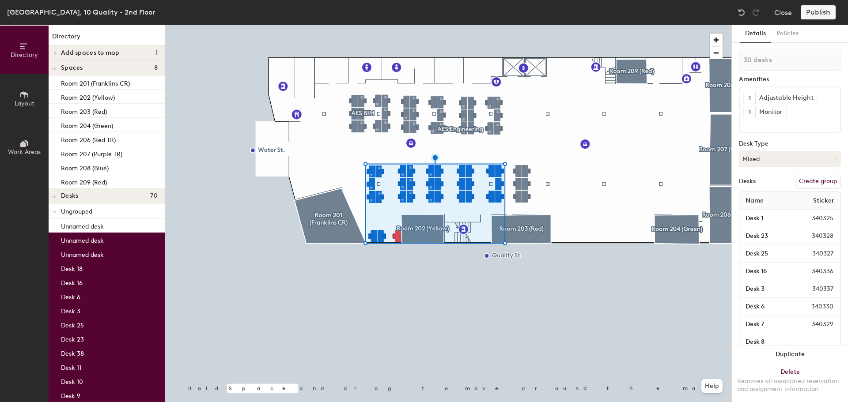
type input "31 desks"
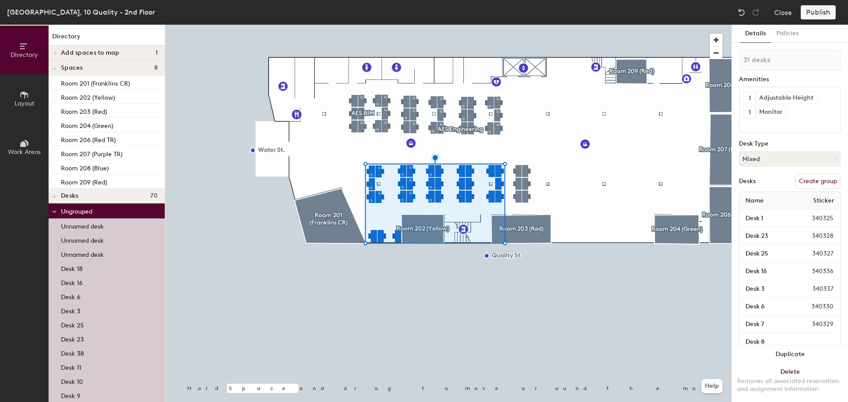
click at [809, 183] on button "Create group" at bounding box center [818, 181] width 46 height 15
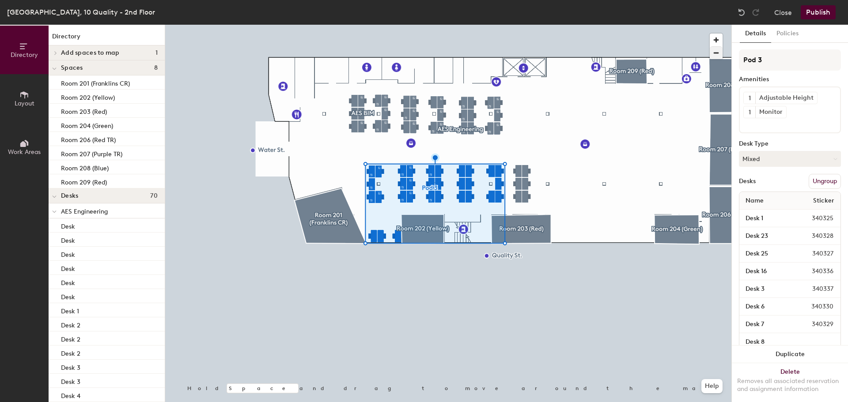
click at [708, 56] on div "Directory Layout Work Areas Directory Add spaces to map 1 Room 238 (Orange) Spa…" at bounding box center [424, 214] width 848 height 378
type input "AES F&B Studio"
click at [818, 14] on button "Publish" at bounding box center [818, 12] width 35 height 14
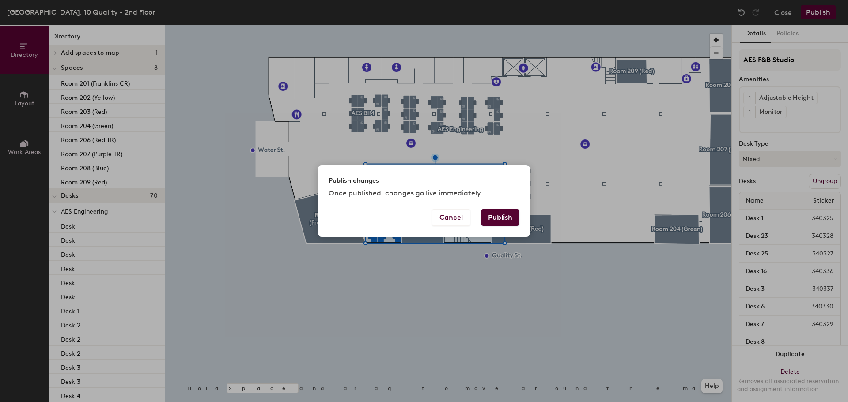
click at [512, 218] on button "Publish" at bounding box center [500, 217] width 38 height 17
